Goal: Task Accomplishment & Management: Complete application form

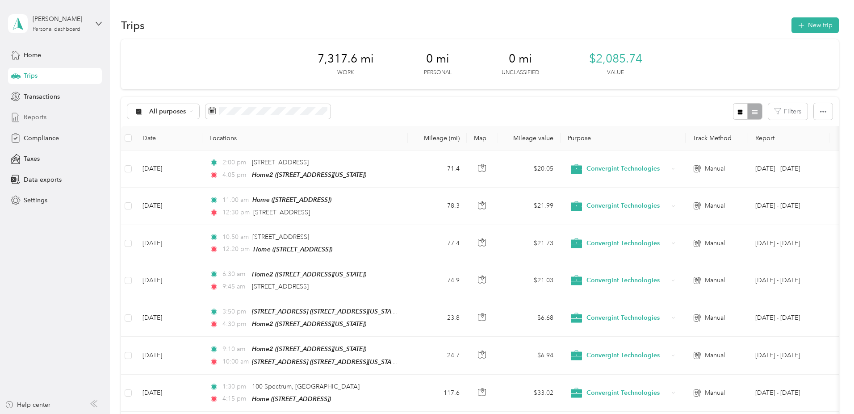
click at [29, 115] on span "Reports" at bounding box center [35, 117] width 23 height 9
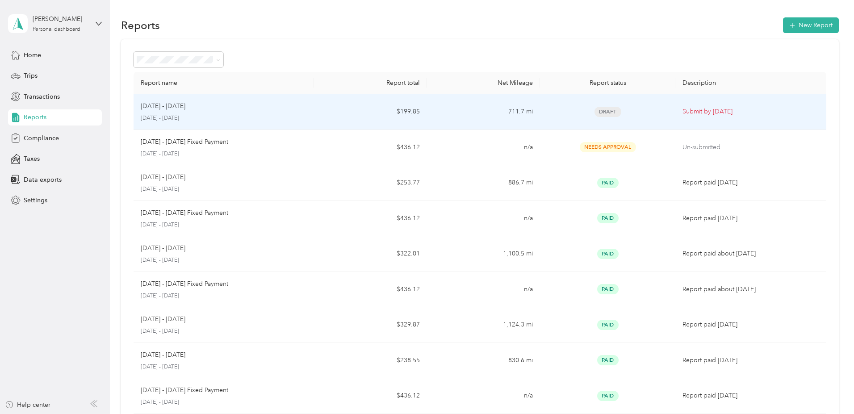
click at [567, 111] on span "Draft" at bounding box center [607, 112] width 27 height 10
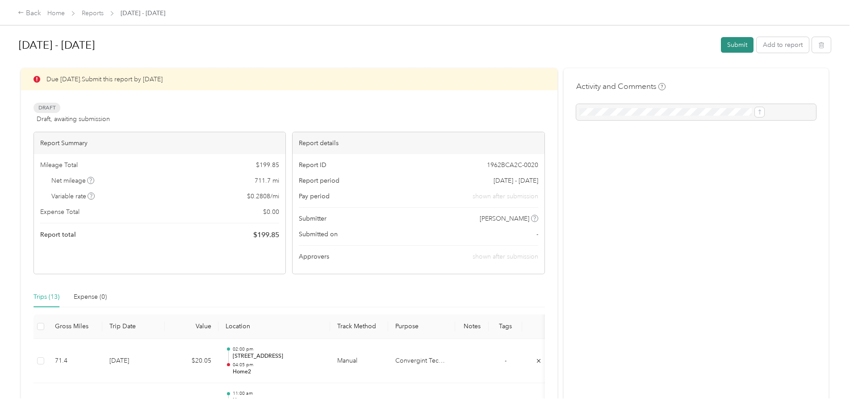
click at [567, 46] on button "Submit" at bounding box center [737, 45] width 33 height 16
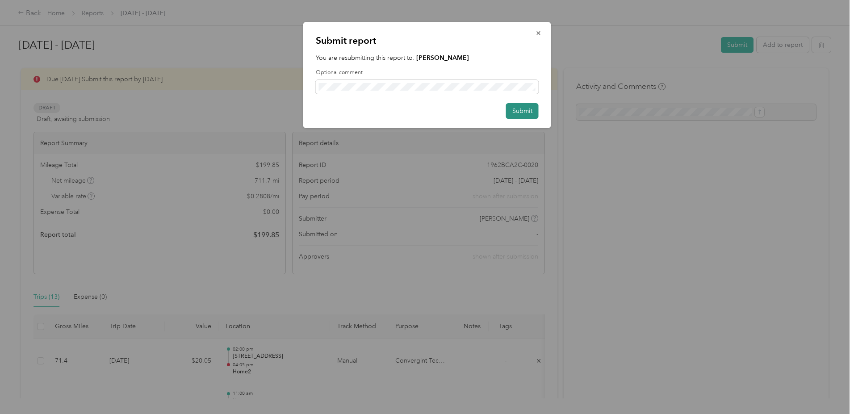
click at [523, 111] on button "Submit" at bounding box center [522, 111] width 33 height 16
